Goal: Transaction & Acquisition: Purchase product/service

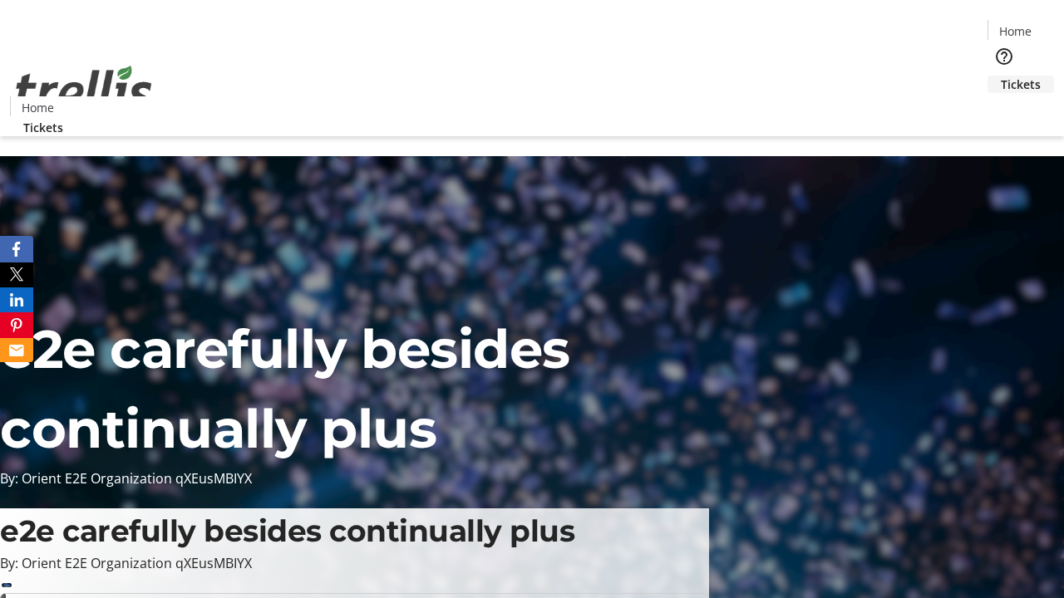
click at [1000, 76] on span "Tickets" at bounding box center [1020, 84] width 40 height 17
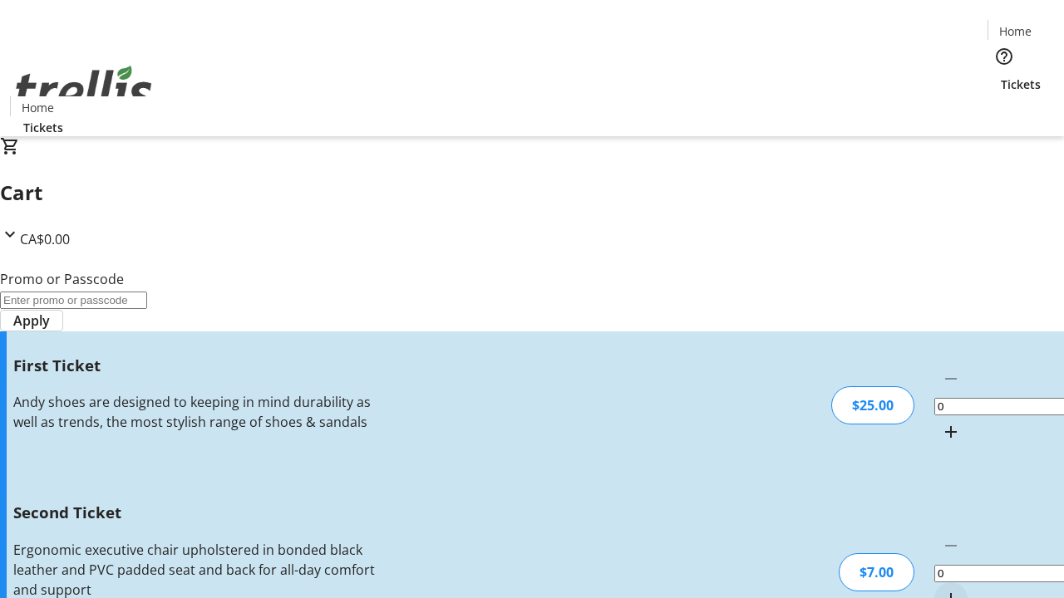
click at [941, 422] on mat-icon "Increment by one" at bounding box center [951, 432] width 20 height 20
type input "1"
click at [941, 589] on mat-icon "Increment by one" at bounding box center [951, 599] width 20 height 20
type input "2"
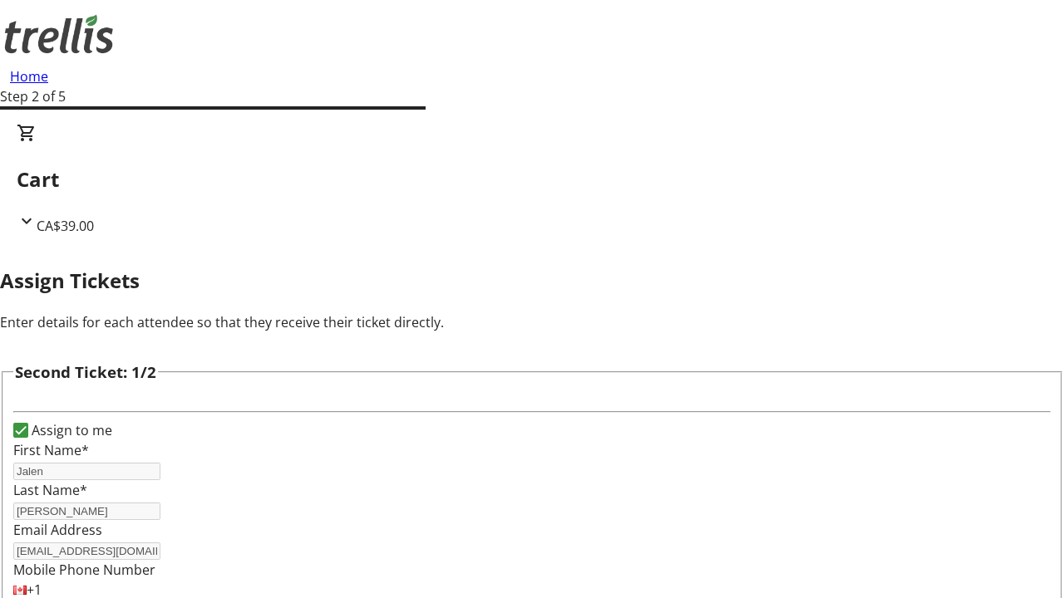
type input "Lera"
type input "[PERSON_NAME]"
type input "[EMAIL_ADDRESS][DOMAIN_NAME]"
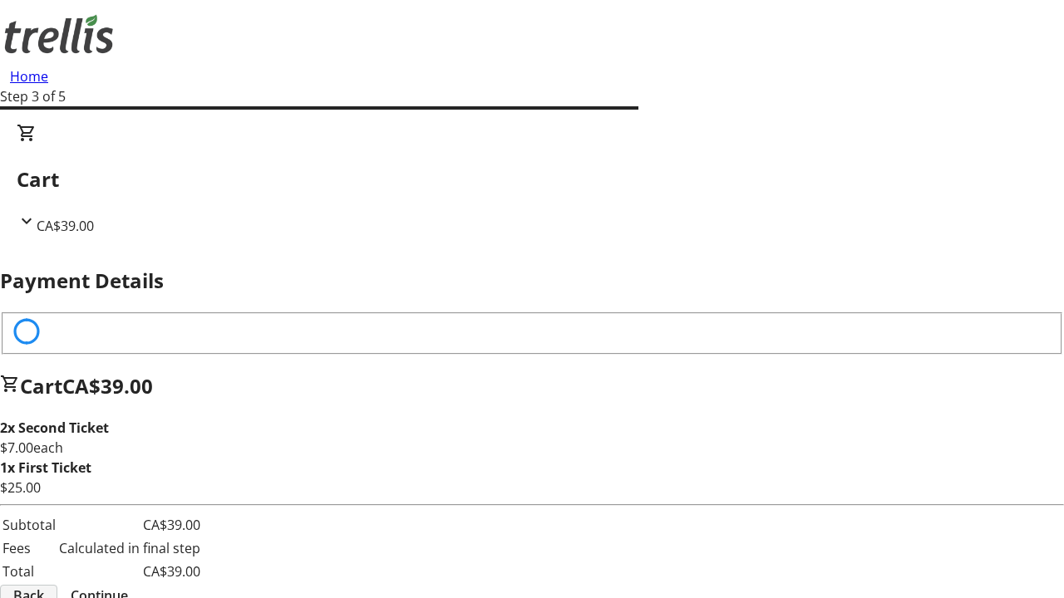
click at [44, 586] on span "Back" at bounding box center [28, 596] width 31 height 20
